Goal: Task Accomplishment & Management: Use online tool/utility

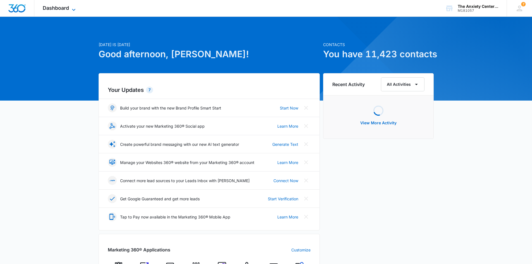
click at [74, 9] on icon at bounding box center [73, 9] width 7 height 7
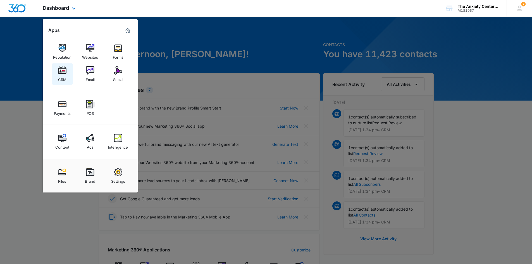
click at [65, 73] on img at bounding box center [62, 70] width 8 height 8
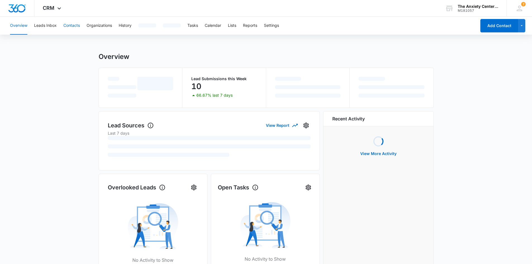
click at [74, 27] on button "Contacts" at bounding box center [71, 26] width 16 height 18
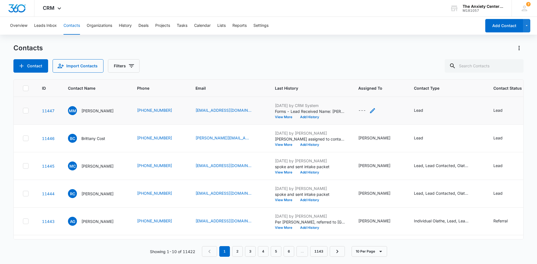
click at [374, 111] on icon "Assigned To - - Select to Edit Field" at bounding box center [372, 110] width 7 height 7
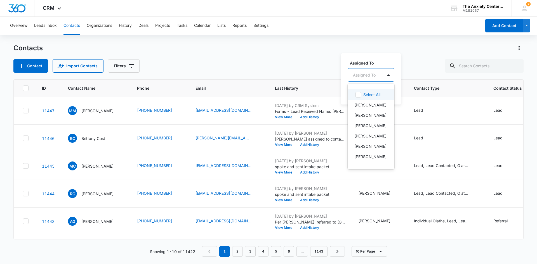
click at [371, 73] on div at bounding box center [364, 75] width 23 height 7
click at [372, 110] on p "[PERSON_NAME]" at bounding box center [370, 107] width 32 height 6
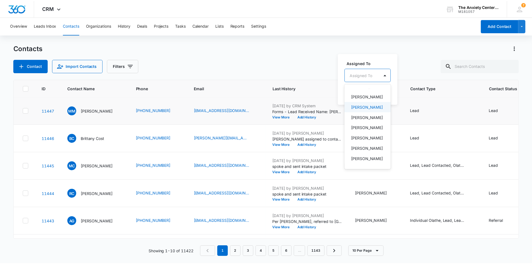
scroll to position [144, 0]
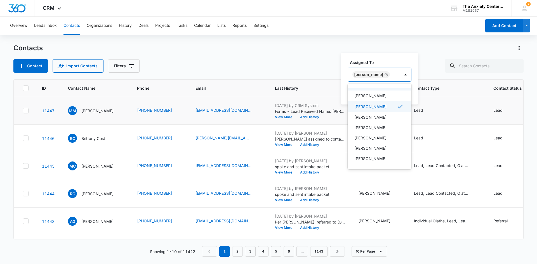
click at [381, 56] on div "Assigned To option [PERSON_NAME], selected. 21 results available. Use Up and Do…" at bounding box center [379, 79] width 77 height 52
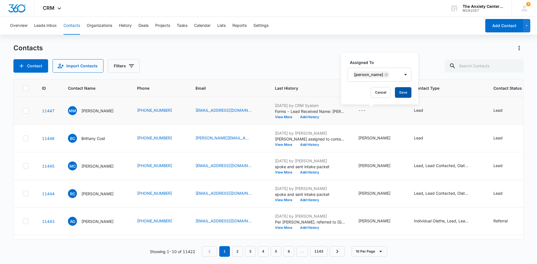
click at [398, 91] on button "Save" at bounding box center [403, 92] width 16 height 11
click at [61, 9] on icon at bounding box center [59, 9] width 7 height 7
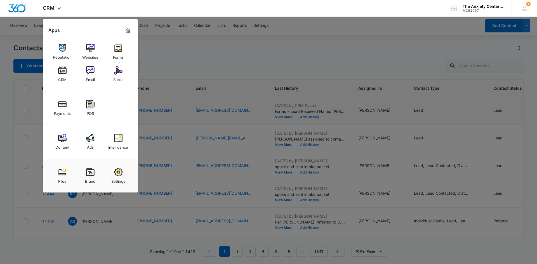
drag, startPoint x: 119, startPoint y: 136, endPoint x: 122, endPoint y: 103, distance: 33.4
click at [119, 136] on img at bounding box center [118, 138] width 8 height 8
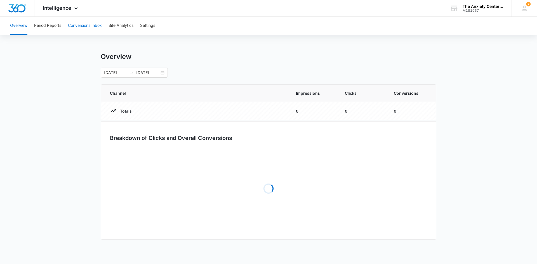
click at [81, 22] on button "Conversions Inbox" at bounding box center [85, 26] width 34 height 18
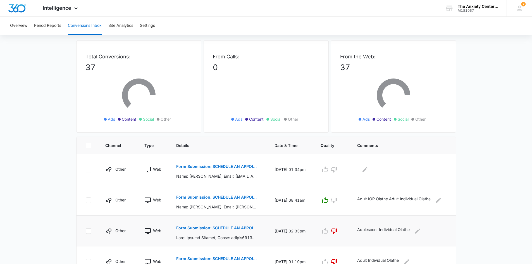
scroll to position [84, 0]
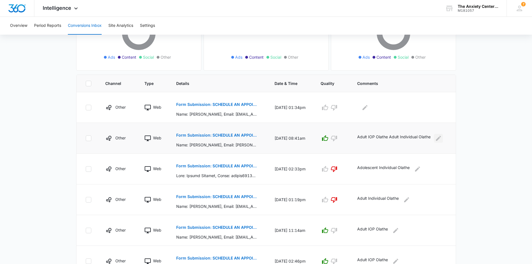
click at [441, 140] on icon "Edit Comments" at bounding box center [438, 138] width 7 height 7
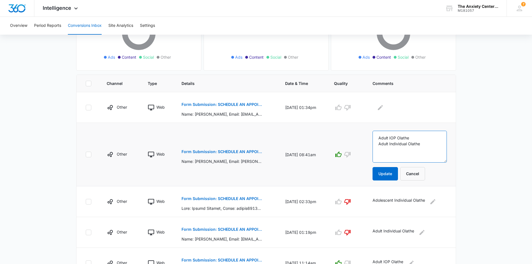
drag, startPoint x: 382, startPoint y: 145, endPoint x: 439, endPoint y: 144, distance: 56.5
click at [439, 144] on textarea "Adult IOP Olathe Adult Individual Olathe" at bounding box center [410, 147] width 74 height 32
click at [421, 174] on button "Cancel" at bounding box center [413, 173] width 25 height 13
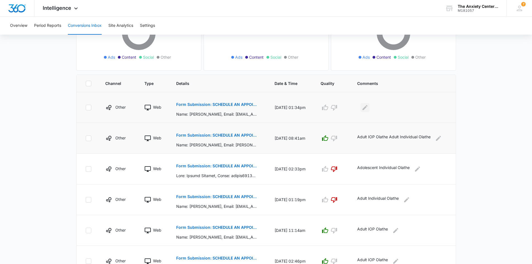
click at [369, 108] on icon "Edit Comments" at bounding box center [365, 107] width 7 height 7
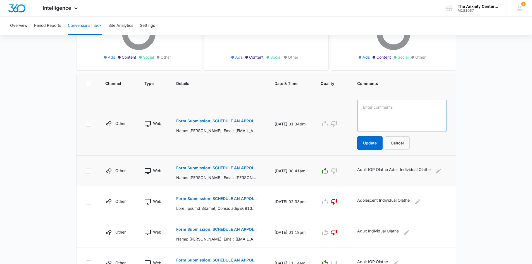
paste textarea "Adult Individual Olathe"
type textarea "Adult Individual Olathe"
click at [371, 145] on button "Update" at bounding box center [370, 142] width 25 height 13
click at [371, 144] on button "Update" at bounding box center [370, 142] width 25 height 13
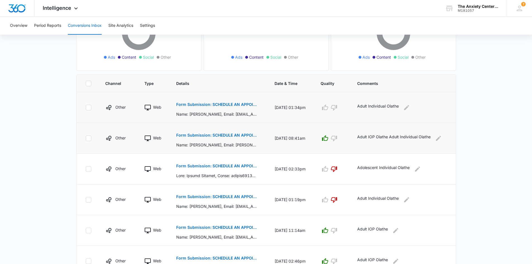
click at [371, 144] on td "Adult IOP Olathe Adult Individual Olathe" at bounding box center [403, 138] width 105 height 31
click at [338, 107] on icon "button" at bounding box center [334, 107] width 7 height 7
